Goal: Task Accomplishment & Management: Use online tool/utility

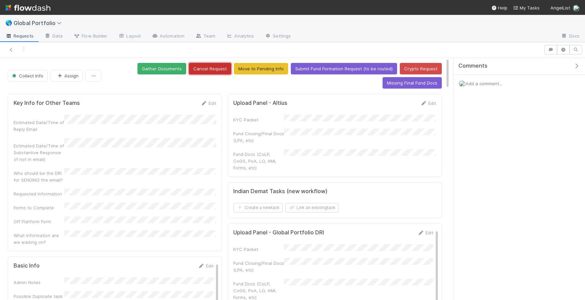
click at [210, 65] on button "Cancel Request" at bounding box center [210, 69] width 42 height 12
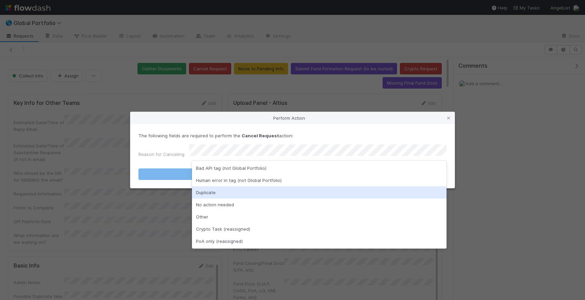
click at [245, 193] on div "Duplicate" at bounding box center [319, 193] width 255 height 12
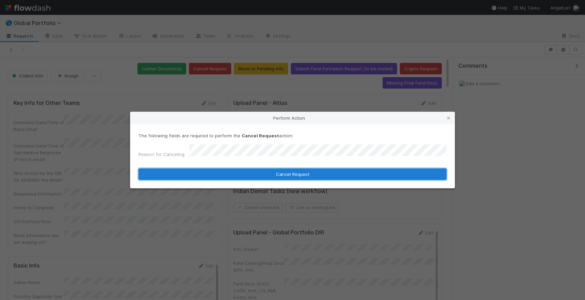
click at [272, 171] on button "Cancel Request" at bounding box center [292, 175] width 308 height 12
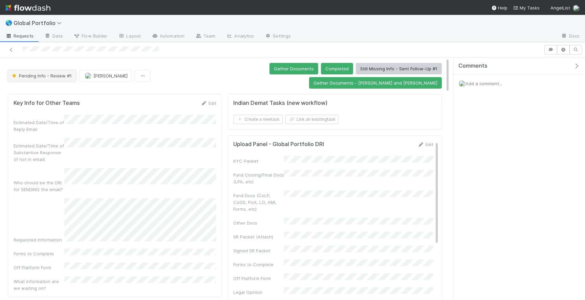
click at [57, 72] on button "Pending Info - Review #1" at bounding box center [42, 76] width 68 height 12
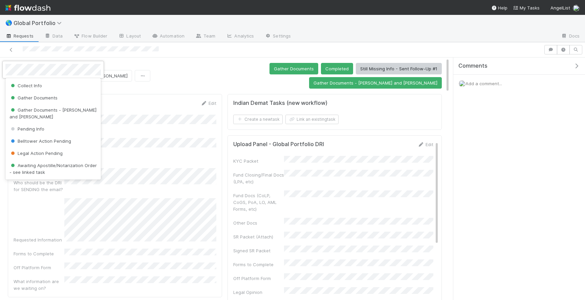
scroll to position [20, 0]
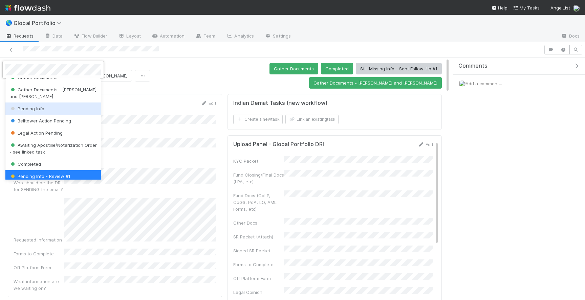
click at [50, 104] on div "Pending Info" at bounding box center [52, 109] width 95 height 12
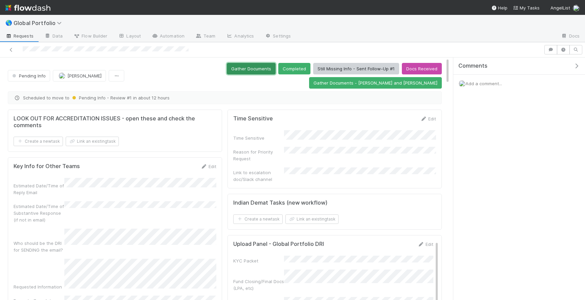
click at [227, 70] on button "Gather Documents" at bounding box center [251, 69] width 49 height 12
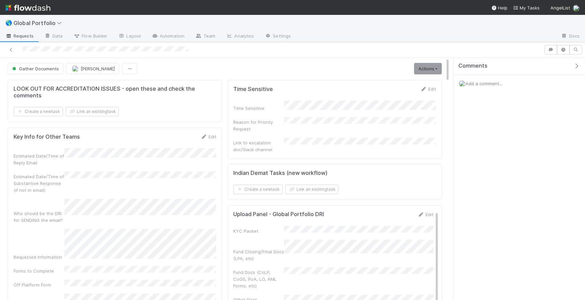
click at [425, 69] on link "Actions" at bounding box center [428, 69] width 28 height 12
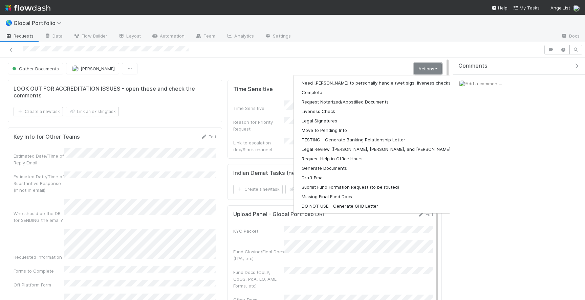
click at [425, 69] on link "Actions" at bounding box center [428, 69] width 28 height 12
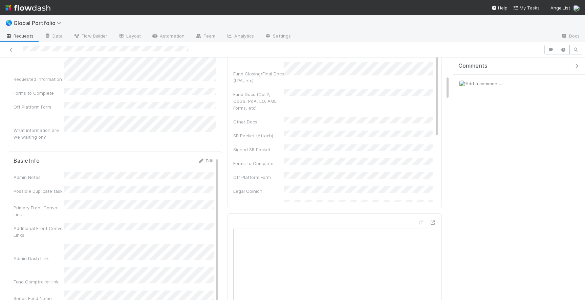
click at [205, 152] on div "Basic Info Edit Admin Notes Possible Duplicate task Primary Front Convo Link Ad…" at bounding box center [115, 284] width 214 height 265
click at [204, 159] on icon at bounding box center [201, 161] width 7 height 4
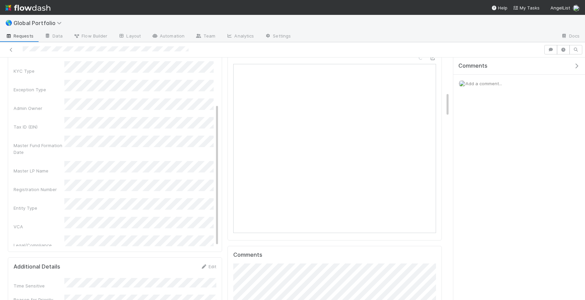
scroll to position [343, 0]
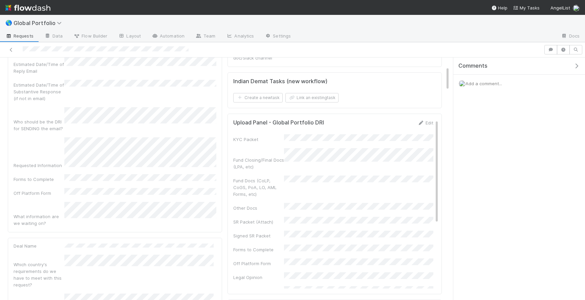
scroll to position [0, 0]
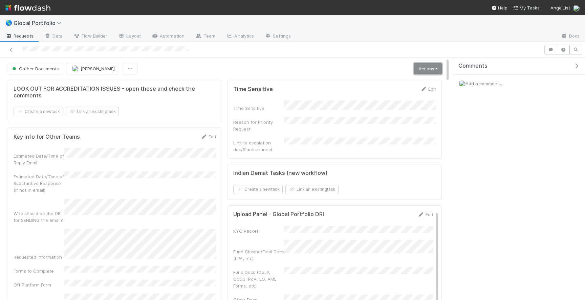
click at [425, 68] on link "Actions" at bounding box center [428, 69] width 28 height 12
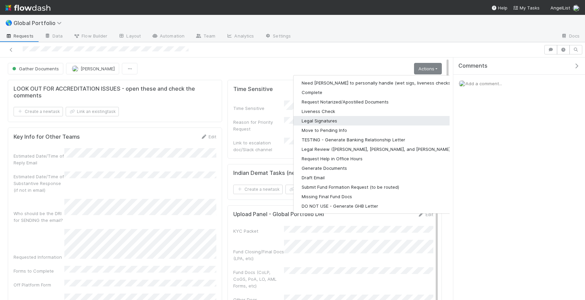
click at [332, 122] on button "Legal Signatures" at bounding box center [382, 120] width 176 height 9
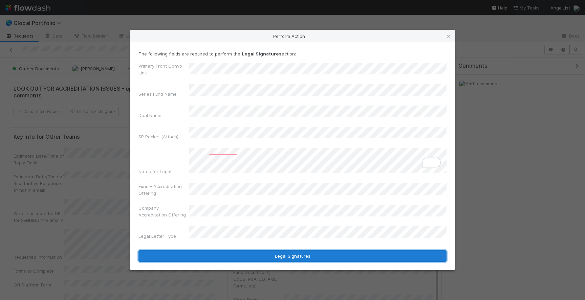
click at [279, 251] on button "Legal Signatures" at bounding box center [292, 257] width 308 height 12
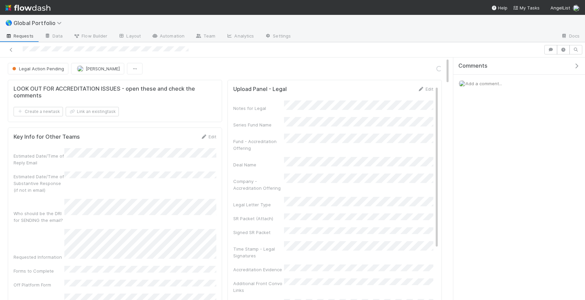
scroll to position [1159, 0]
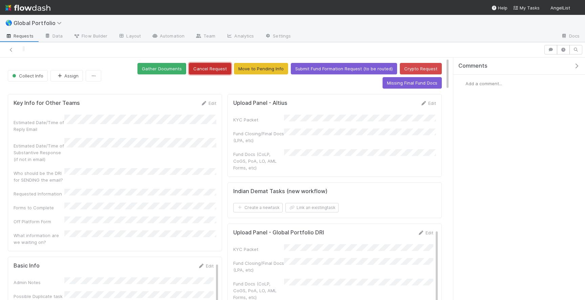
click at [208, 66] on button "Cancel Request" at bounding box center [210, 69] width 42 height 12
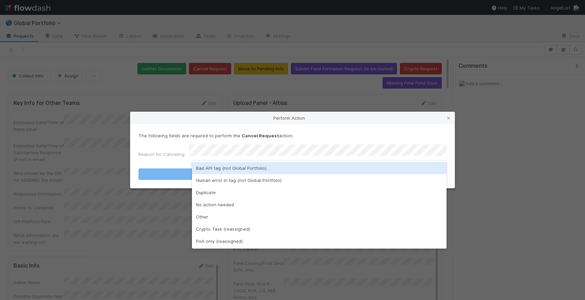
click at [246, 170] on div "Bad API tag (not Global Portfolio)" at bounding box center [319, 168] width 255 height 12
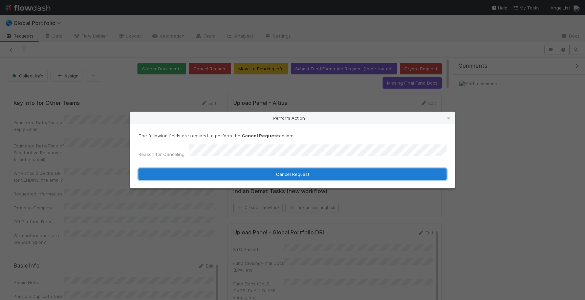
click at [246, 171] on button "Cancel Request" at bounding box center [292, 175] width 308 height 12
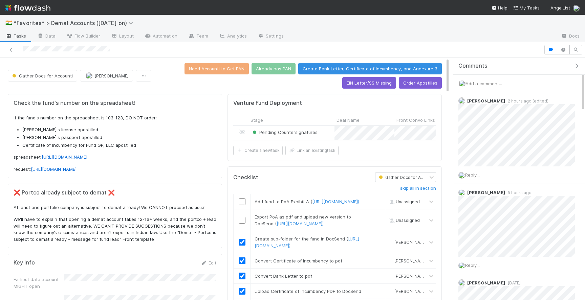
click at [485, 84] on span "Add a comment..." at bounding box center [484, 83] width 37 height 5
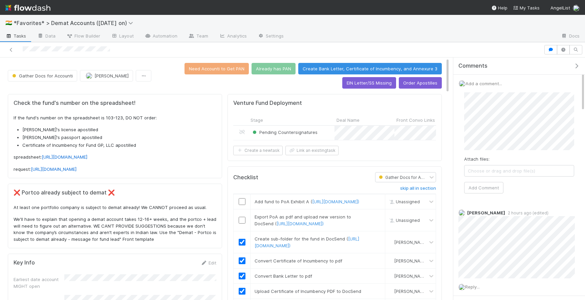
click at [499, 171] on span "Choose or drag and drop file(s)" at bounding box center [519, 171] width 109 height 11
click at [489, 194] on button "Add Comment" at bounding box center [483, 188] width 39 height 12
